Goal: Task Accomplishment & Management: Manage account settings

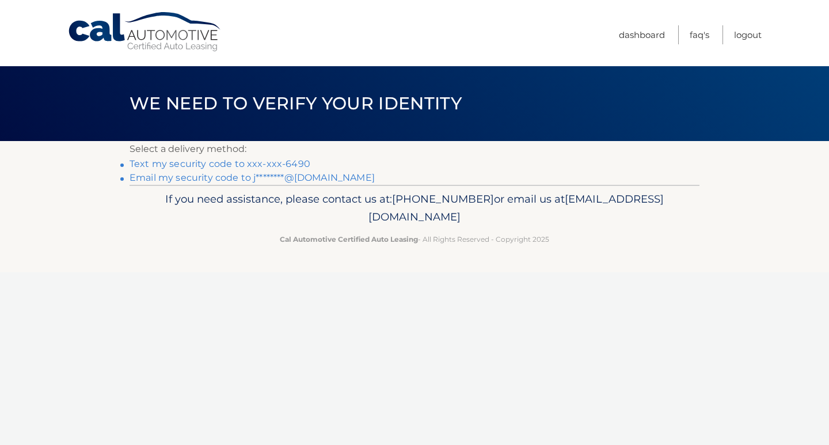
click at [220, 165] on link "Text my security code to xxx-xxx-6490" at bounding box center [219, 163] width 181 height 11
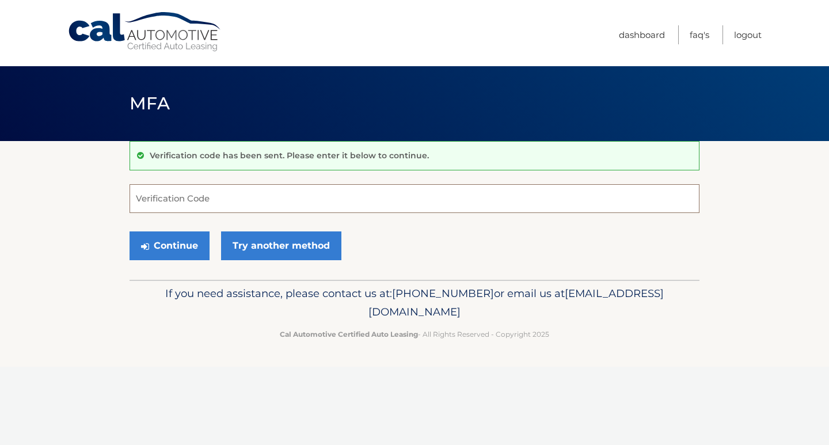
click at [208, 195] on input "Verification Code" at bounding box center [414, 198] width 570 height 29
type input "036794"
click at [169, 245] on button "Continue" at bounding box center [169, 245] width 80 height 29
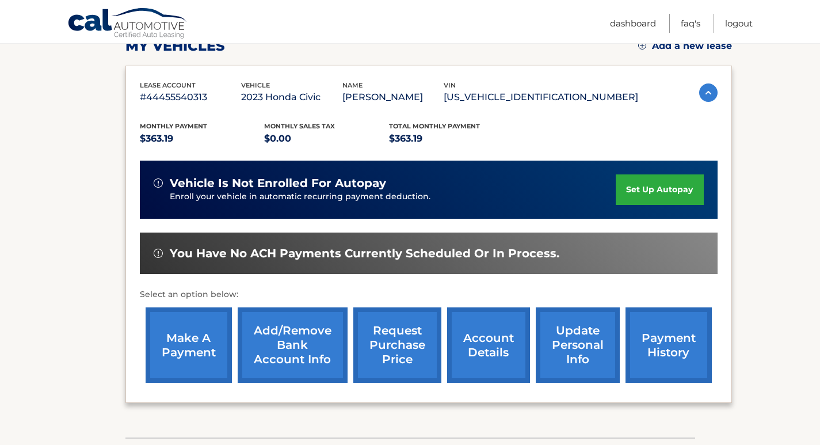
scroll to position [253, 0]
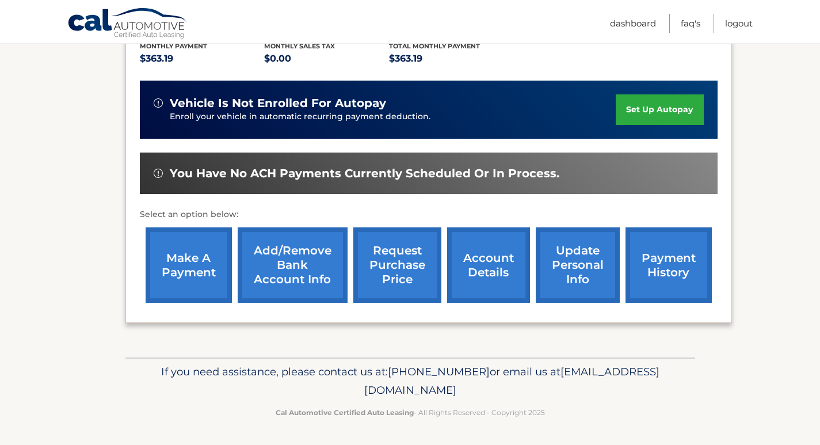
drag, startPoint x: 185, startPoint y: 329, endPoint x: 132, endPoint y: 352, distance: 57.7
click at [132, 352] on div "my vehicles Add a new lease lease account #44455540313 vehicle 2023 Honda Civic…" at bounding box center [428, 122] width 606 height 469
drag, startPoint x: 138, startPoint y: 315, endPoint x: 93, endPoint y: 330, distance: 47.1
click at [86, 332] on section "my vehicles Add a new lease lease account #44455540313 vehicle 2023 Honda Civic…" at bounding box center [410, 122] width 820 height 469
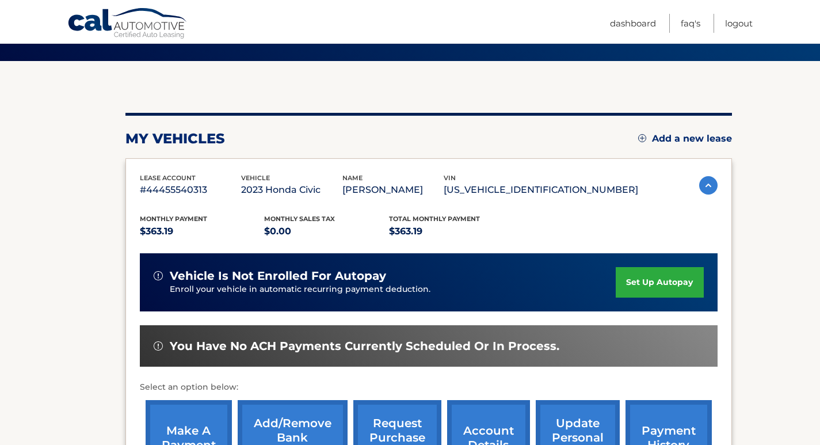
scroll to position [138, 0]
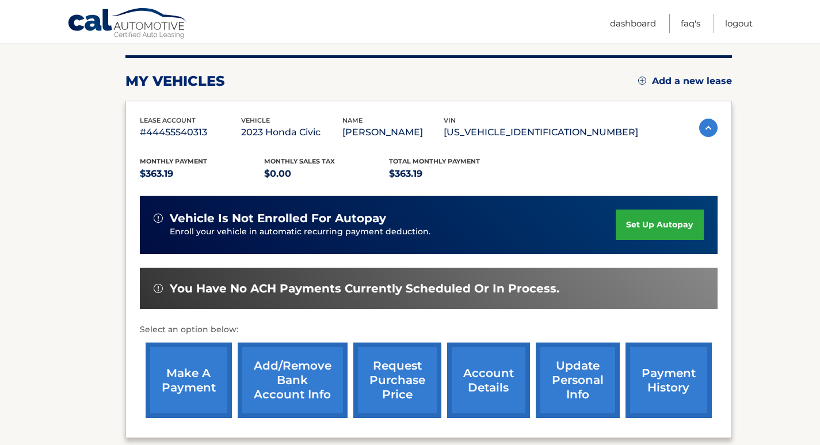
drag, startPoint x: 72, startPoint y: 167, endPoint x: 66, endPoint y: 247, distance: 80.8
click at [31, 241] on section "my vehicles Add a new lease lease account #44455540313 vehicle 2023 Honda Civic…" at bounding box center [410, 237] width 820 height 469
click at [475, 379] on link "account details" at bounding box center [488, 379] width 83 height 75
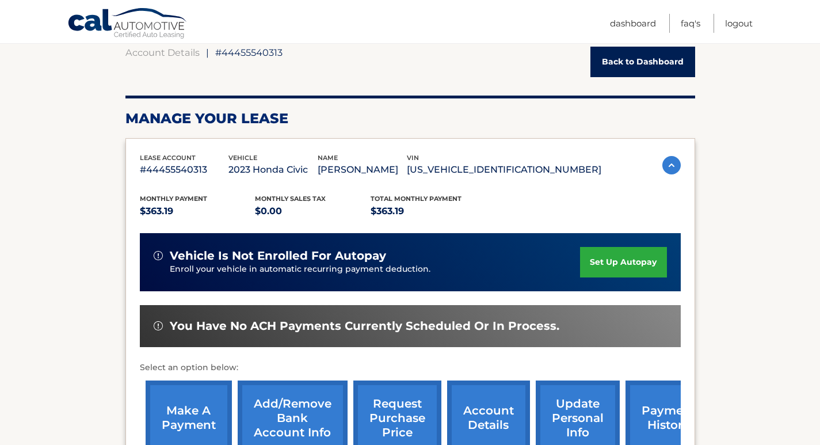
scroll to position [345, 0]
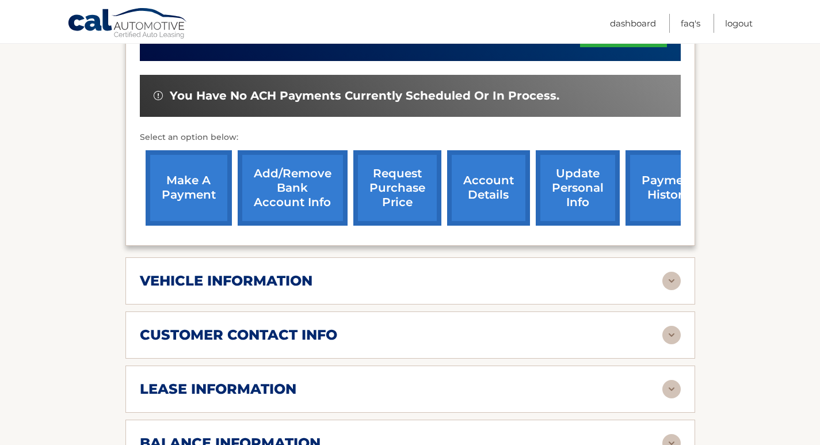
drag, startPoint x: 736, startPoint y: 234, endPoint x: 707, endPoint y: 265, distance: 42.7
click at [719, 249] on section "Account Details | #44455540313 Back to Dashboard Manage Your Lease lease accoun…" at bounding box center [410, 310] width 820 height 1028
drag, startPoint x: 738, startPoint y: 255, endPoint x: 725, endPoint y: 254, distance: 13.3
click at [738, 255] on section "Account Details | #44455540313 Back to Dashboard Manage Your Lease lease accoun…" at bounding box center [410, 310] width 820 height 1028
drag, startPoint x: 749, startPoint y: 241, endPoint x: 700, endPoint y: 274, distance: 58.4
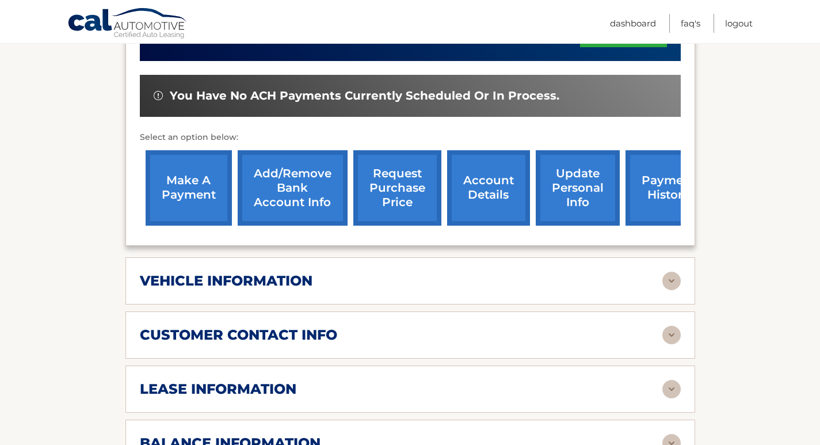
click at [749, 264] on section "Account Details | #44455540313 Back to Dashboard Manage Your Lease lease accoun…" at bounding box center [410, 310] width 820 height 1028
click at [671, 280] on img at bounding box center [671, 281] width 18 height 18
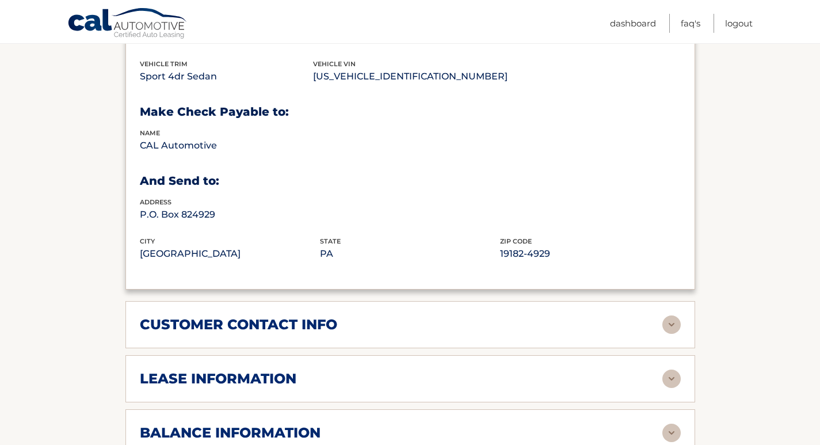
scroll to position [748, 0]
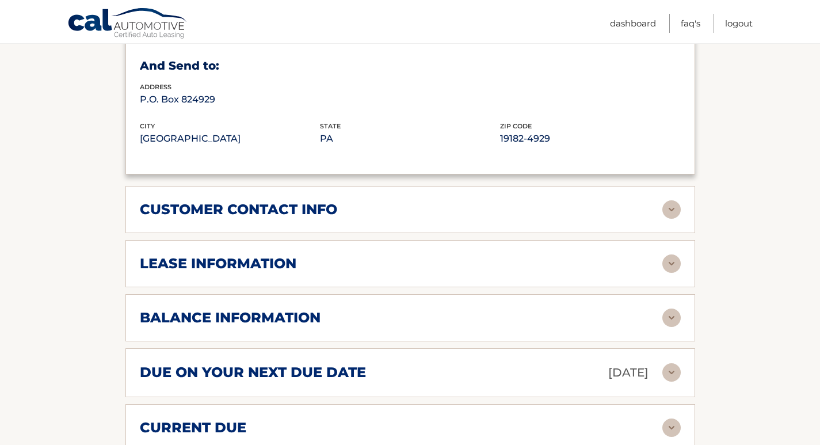
click at [667, 211] on img at bounding box center [671, 209] width 18 height 18
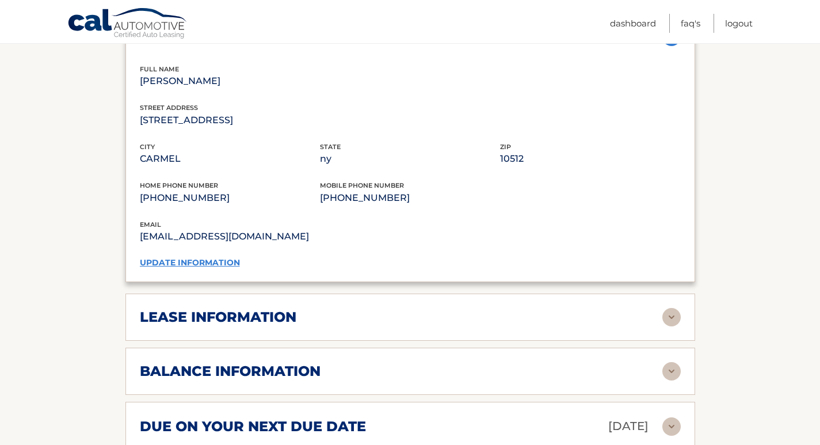
scroll to position [978, 0]
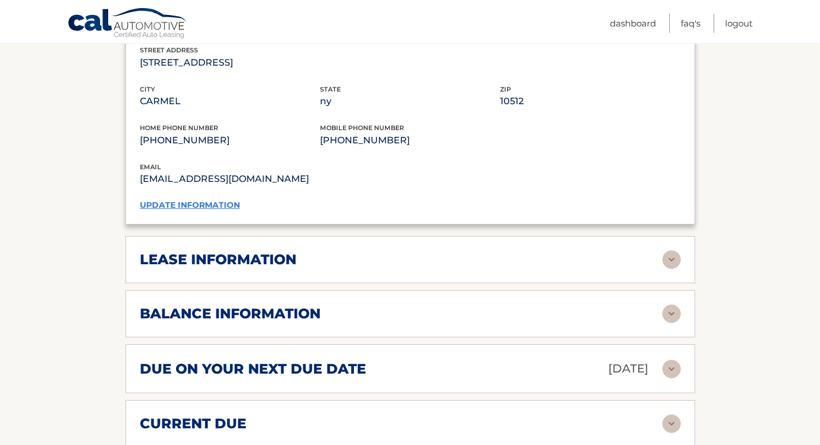
click at [672, 262] on img at bounding box center [671, 259] width 18 height 18
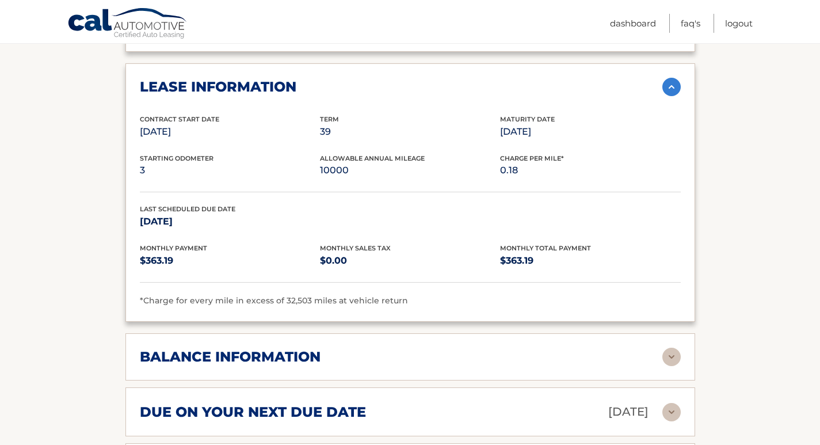
scroll to position [1266, 0]
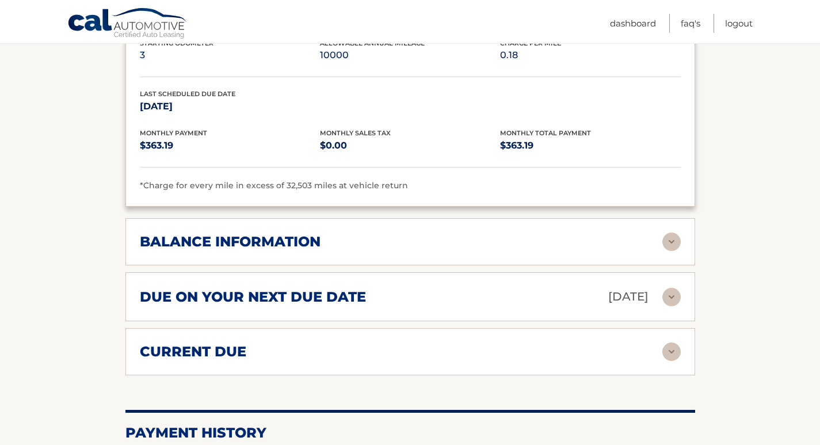
click at [671, 241] on img at bounding box center [671, 241] width 18 height 18
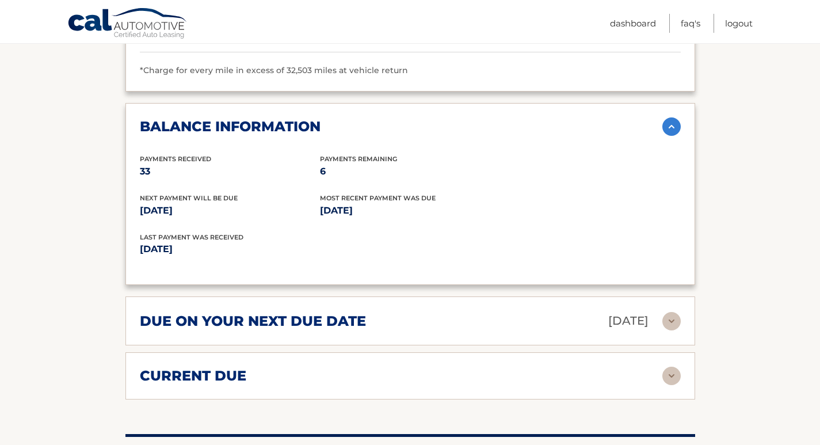
scroll to position [1438, 0]
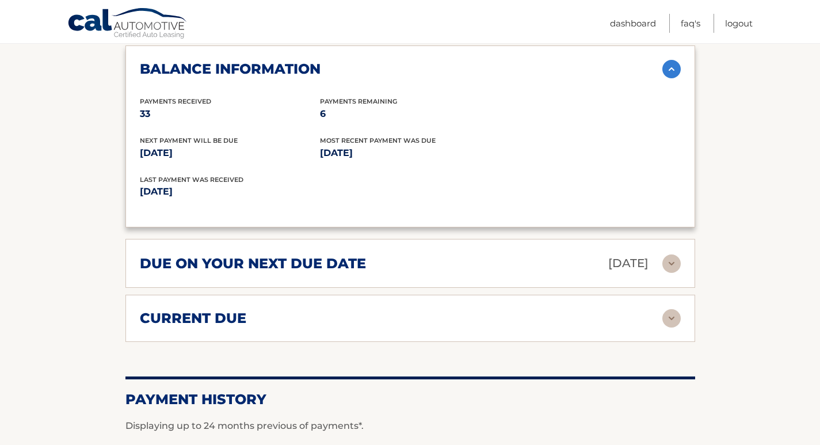
click at [674, 262] on img at bounding box center [671, 263] width 18 height 18
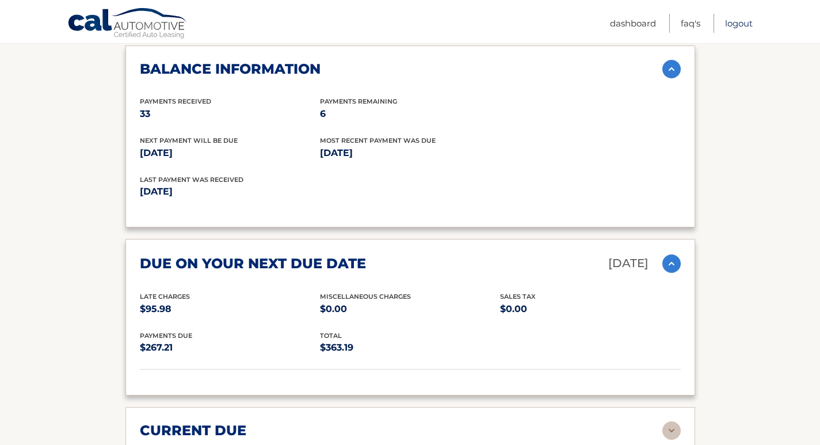
click at [737, 20] on link "Logout" at bounding box center [739, 23] width 28 height 19
